Goal: Contribute content: Add original content to the website for others to see

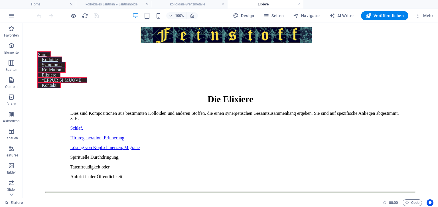
scroll to position [141, 0]
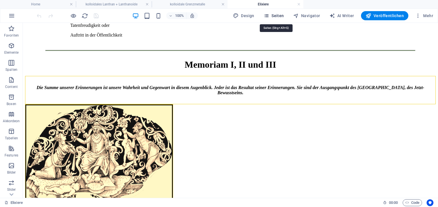
click at [274, 17] on span "Seiten" at bounding box center [273, 16] width 21 height 6
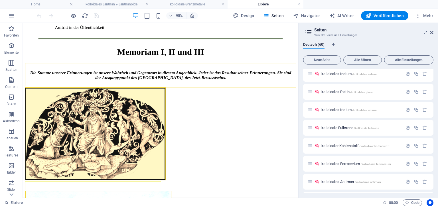
scroll to position [376, 0]
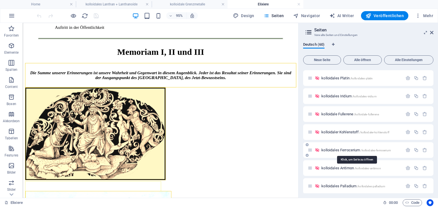
click at [354, 150] on span "kolloidales Ferrocerium /kolloidales-ferrocerium" at bounding box center [356, 150] width 70 height 4
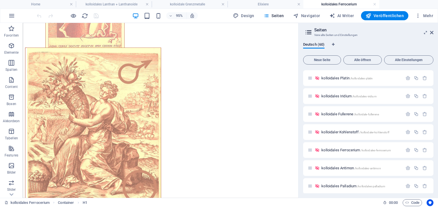
scroll to position [238, 0]
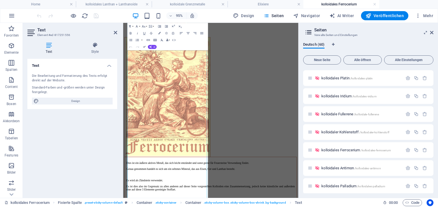
scroll to position [234, 0]
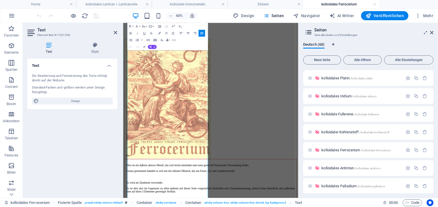
click at [131, 26] on icon "button" at bounding box center [130, 26] width 4 height 4
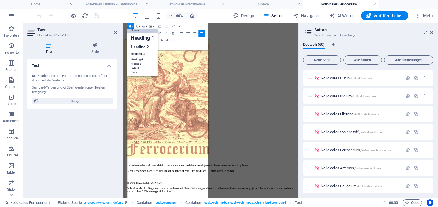
scroll to position [5, 0]
click at [135, 47] on link "Heading 2" at bounding box center [142, 47] width 30 height 8
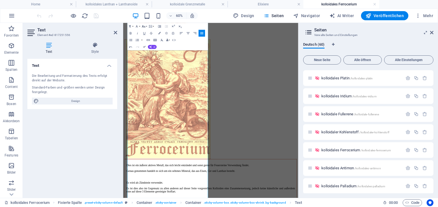
click at [145, 27] on icon "button" at bounding box center [143, 26] width 3 height 2
click at [143, 62] on link "18" at bounding box center [142, 63] width 12 height 5
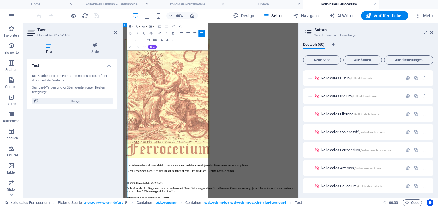
click at [348, 149] on span "kolloidales Ferrocerium /kolloidales-ferrocerium" at bounding box center [356, 150] width 70 height 4
click at [329, 151] on span "kolloidales Ferrocerium /kolloidales-ferrocerium" at bounding box center [356, 150] width 70 height 4
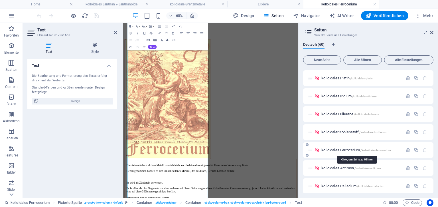
click at [329, 150] on span "kolloidales Ferrocerium /kolloidales-ferrocerium" at bounding box center [356, 150] width 70 height 4
click at [409, 149] on icon "button" at bounding box center [407, 149] width 5 height 5
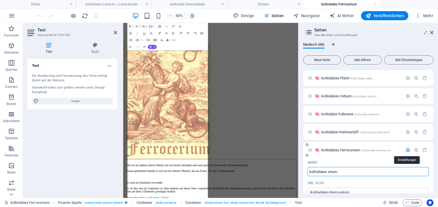
type input "kolloidales Cerium"
type input "/kolloidales-erium"
type input "kolloidales Cerium"
type input "/kolloidales-cerium"
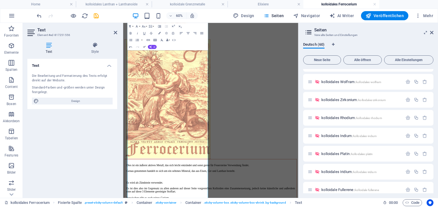
scroll to position [165, 0]
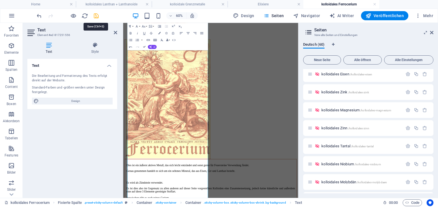
type input "kolloidales Cerium"
click at [97, 13] on icon "save" at bounding box center [96, 16] width 7 height 7
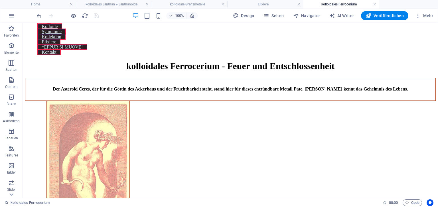
scroll to position [0, 0]
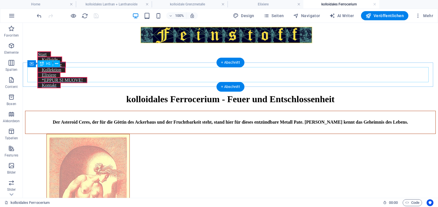
click at [193, 94] on div "kolloidales Ferrocerium - Feuer und Entschlossenheit" at bounding box center [230, 99] width 411 height 11
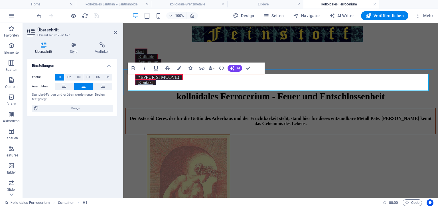
click at [236, 91] on span "kolloidales Ferrocerium - Feuer und Entschlossenheit" at bounding box center [281, 96] width 208 height 10
click at [312, 91] on span "kolloidales cerium - Feuer und Entschlossenheit" at bounding box center [281, 96] width 186 height 10
click at [274, 91] on span "kolloidales cerium - Feuer und Lichtbringer" at bounding box center [280, 96] width 171 height 10
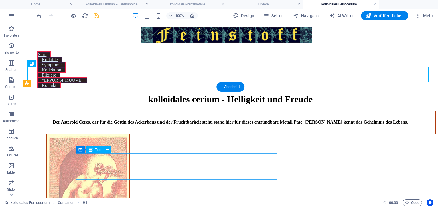
click at [183, 134] on div "Der Asteroid Ceres, der für die Göttin des Ackerbaus und der Fruchtbarkeit steh…" at bounding box center [230, 122] width 411 height 23
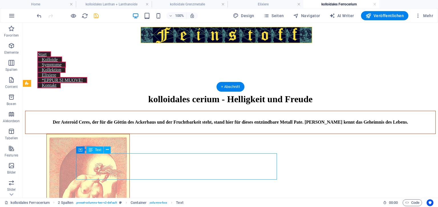
click at [183, 134] on div "Der Asteroid Ceres, der für die Göttin des Ackerbaus und der Fruchtbarkeit steh…" at bounding box center [230, 122] width 411 height 23
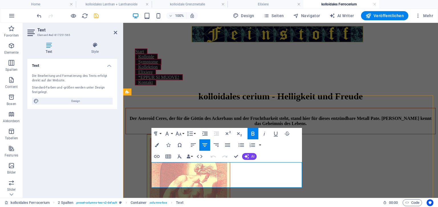
click at [203, 126] on strong "Der Asteroid Ceres, der für die Göttin des Ackerbaus und der Fruchtbarkeit steh…" at bounding box center [281, 121] width 302 height 10
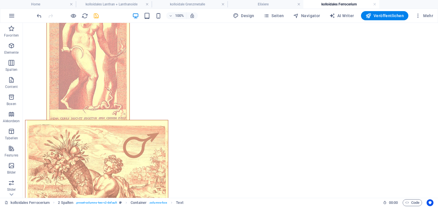
scroll to position [167, 0]
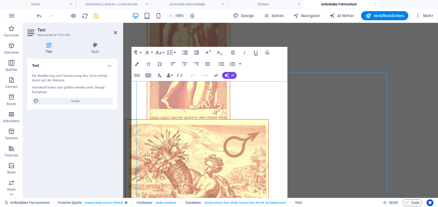
scroll to position [175, 0]
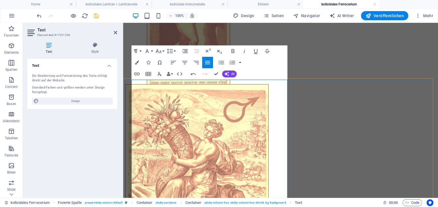
scroll to position [216, 0]
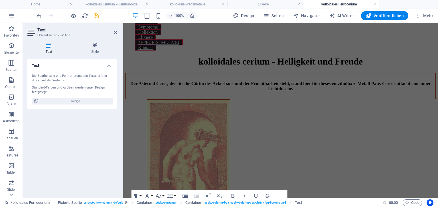
scroll to position [29, 0]
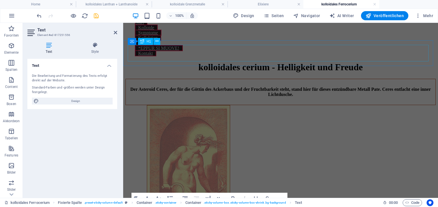
click at [279, 62] on div "kolloidales cerium - Helligkeit und Freude" at bounding box center [280, 67] width 310 height 11
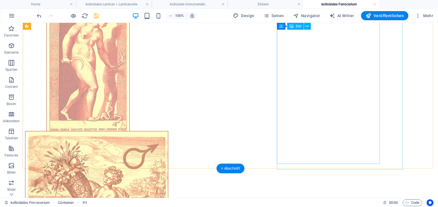
scroll to position [0, 0]
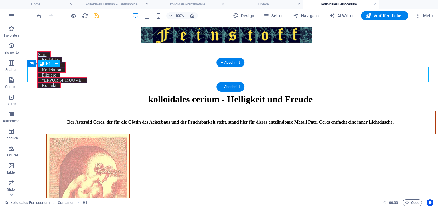
click at [229, 94] on div "kolloidales cerium - Helligkeit und Freude" at bounding box center [230, 99] width 411 height 11
click at [230, 94] on div "kolloidales cerium - Helligkeit und Freude" at bounding box center [230, 99] width 411 height 11
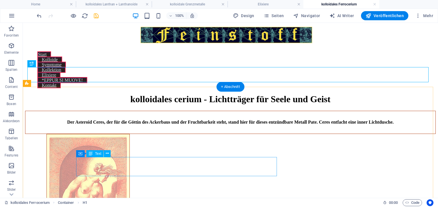
click at [198, 134] on div "Der Asteroid Ceres, der für die Göttin des Ackerbaus und der Fruchtbarkeit steh…" at bounding box center [230, 122] width 411 height 23
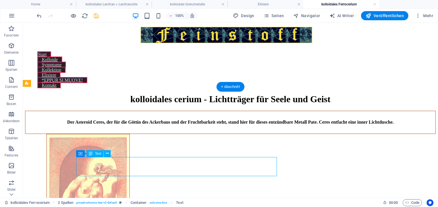
click at [198, 134] on div "Der Asteroid Ceres, der für die Göttin des Ackerbaus und der Fruchtbarkeit steh…" at bounding box center [230, 122] width 411 height 23
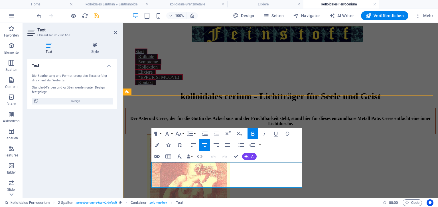
click at [201, 126] on strong "Der Asteroid Ceres, der für die Göttin des Ackerbaus und der Fruchtbarkeit steh…" at bounding box center [280, 121] width 301 height 10
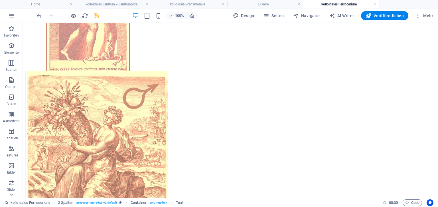
scroll to position [222, 0]
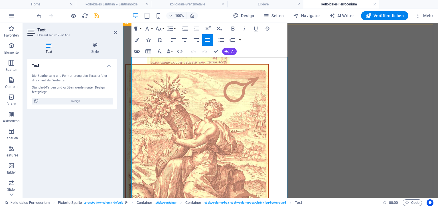
scroll to position [230, 0]
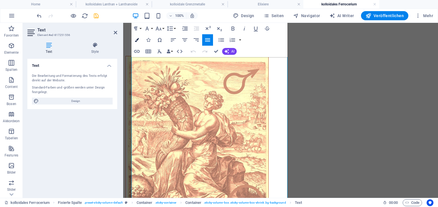
click at [137, 40] on icon "button" at bounding box center [137, 40] width 4 height 4
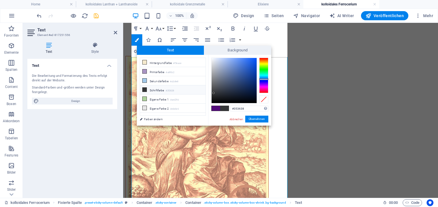
click at [150, 88] on li "Schriftfarbe #353638" at bounding box center [173, 89] width 66 height 9
click at [252, 118] on button "Übernehmen" at bounding box center [256, 118] width 23 height 7
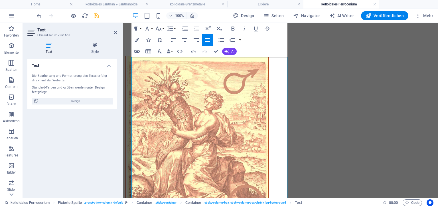
click at [209, 39] on icon "button" at bounding box center [207, 39] width 7 height 7
click at [138, 39] on icon "button" at bounding box center [137, 40] width 4 height 4
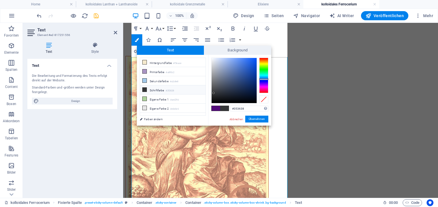
click at [153, 88] on li "Schriftfarbe #353638" at bounding box center [173, 89] width 66 height 9
click at [257, 119] on button "Übernehmen" at bounding box center [256, 118] width 23 height 7
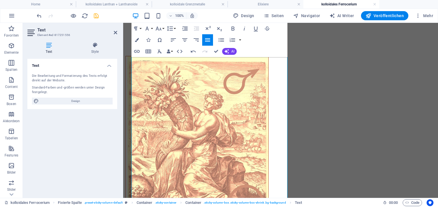
click at [208, 38] on icon "button" at bounding box center [207, 39] width 7 height 7
click at [137, 28] on icon "button" at bounding box center [135, 29] width 3 height 4
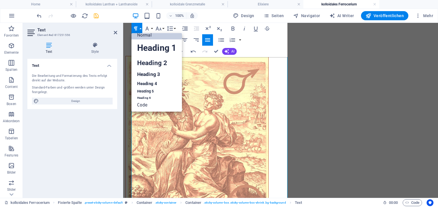
scroll to position [5, 0]
click at [147, 63] on link "Heading 2" at bounding box center [156, 62] width 50 height 13
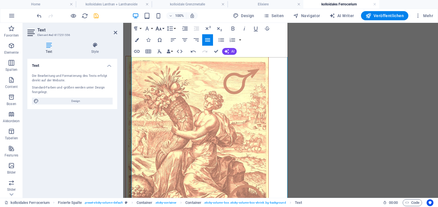
click at [160, 29] on icon "button" at bounding box center [159, 29] width 6 height 4
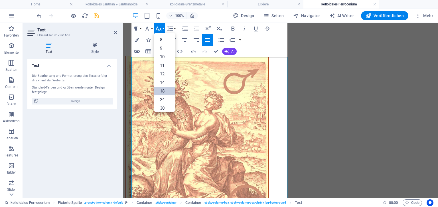
click at [163, 90] on link "18" at bounding box center [164, 91] width 21 height 9
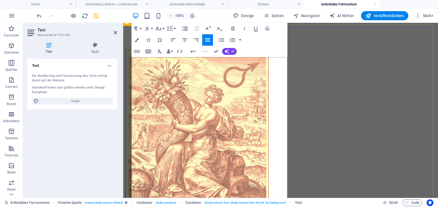
scroll to position [246, 0]
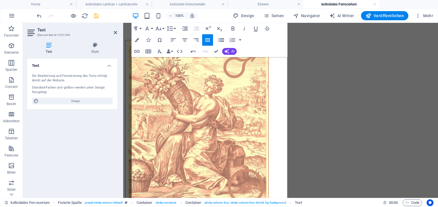
click at [220, 40] on icon "button" at bounding box center [220, 40] width 5 height 4
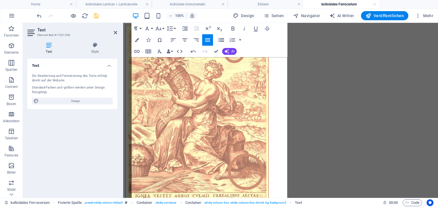
scroll to position [268, 0]
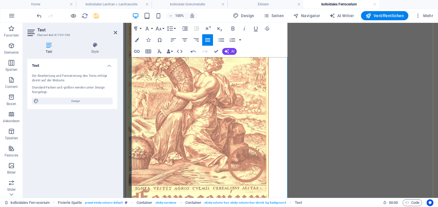
click at [139, 27] on button "Paragraph Format" at bounding box center [136, 28] width 11 height 11
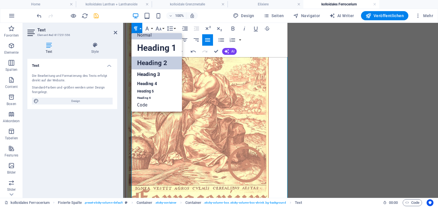
click at [141, 64] on link "Heading 2" at bounding box center [156, 62] width 50 height 13
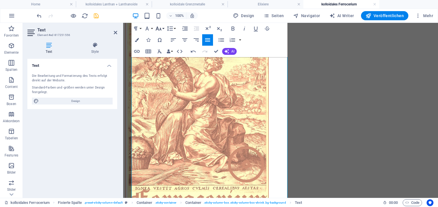
click at [156, 29] on icon "button" at bounding box center [159, 29] width 6 height 4
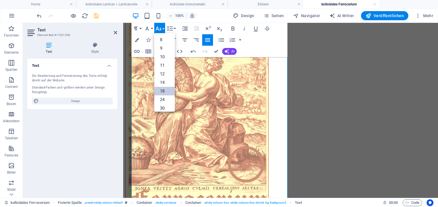
click at [161, 94] on link "18" at bounding box center [164, 91] width 21 height 9
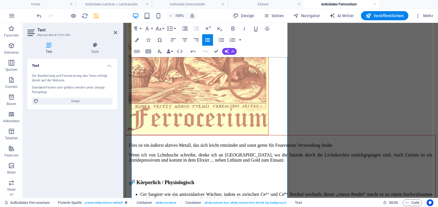
scroll to position [360, 0]
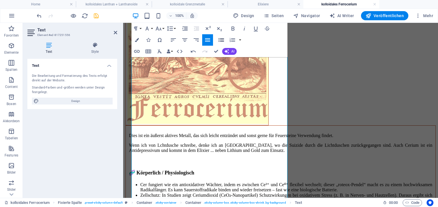
click at [221, 40] on icon "button" at bounding box center [220, 40] width 5 height 4
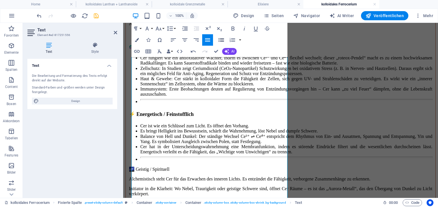
scroll to position [475, 1]
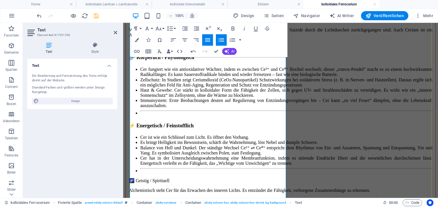
click at [183, 178] on p "🌌 Geistig / Spirituell" at bounding box center [280, 180] width 303 height 5
click at [137, 28] on icon "button" at bounding box center [135, 28] width 7 height 7
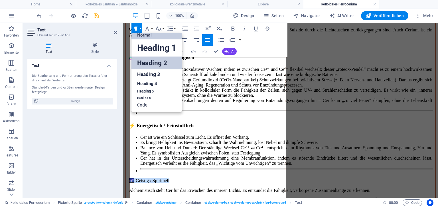
click at [144, 61] on link "Heading 2" at bounding box center [156, 62] width 50 height 13
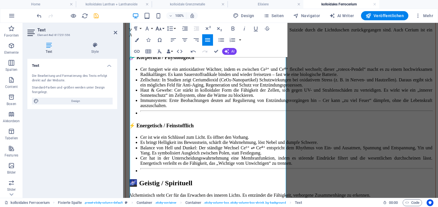
click at [160, 28] on icon "button" at bounding box center [159, 29] width 6 height 4
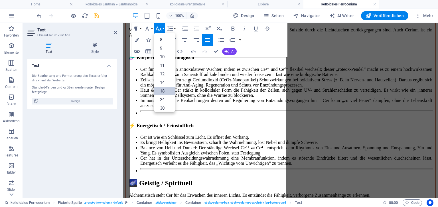
click at [163, 92] on link "18" at bounding box center [164, 91] width 21 height 9
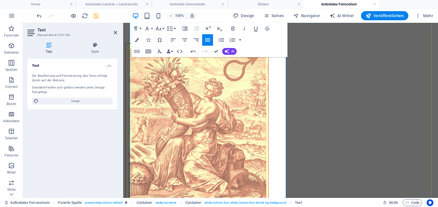
scroll to position [235, 1]
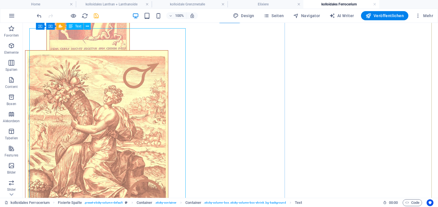
scroll to position [228, 1]
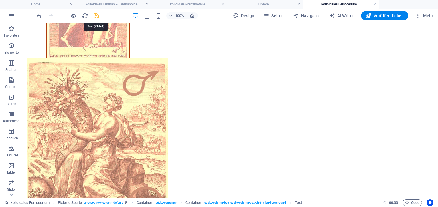
click at [96, 15] on icon "save" at bounding box center [96, 16] width 7 height 7
